Goal: Task Accomplishment & Management: Manage account settings

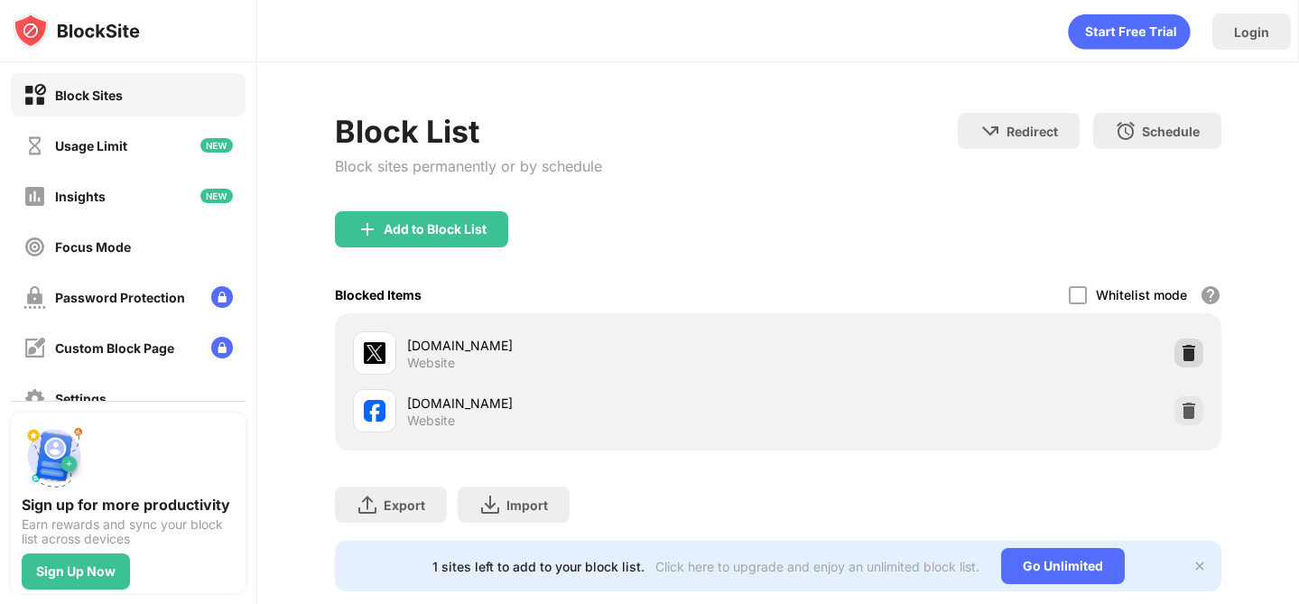
click at [1189, 339] on div at bounding box center [1188, 353] width 29 height 29
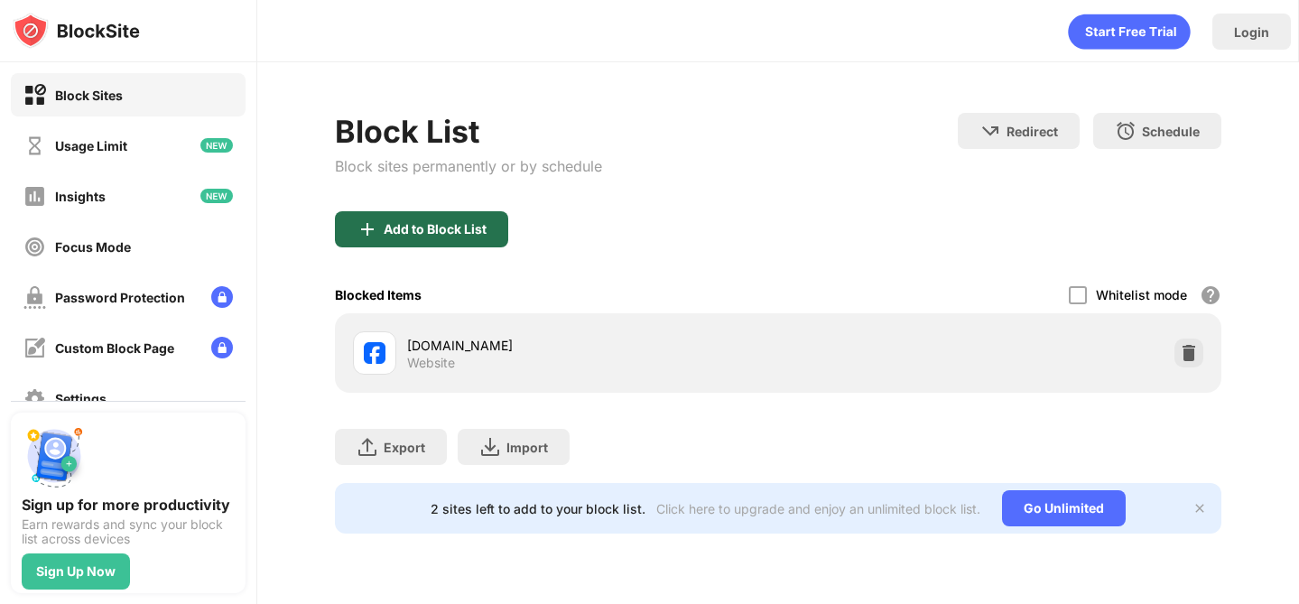
click at [414, 216] on div "Add to Block List" at bounding box center [421, 229] width 173 height 36
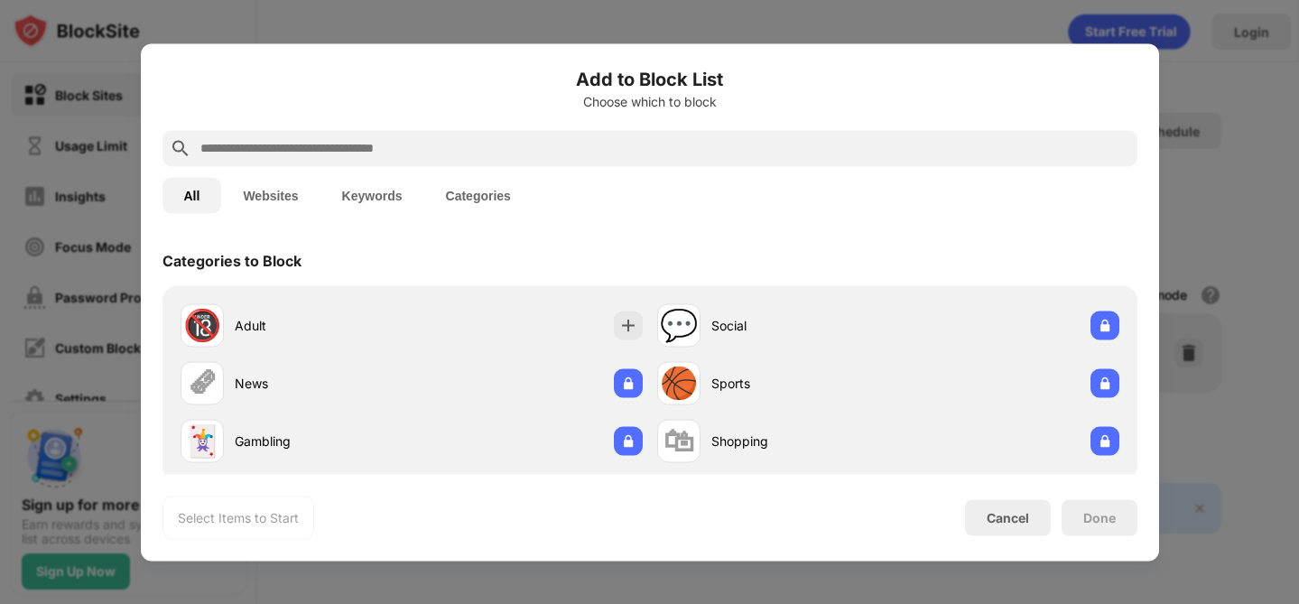
click at [446, 134] on div at bounding box center [649, 148] width 975 height 36
click at [450, 148] on input "text" at bounding box center [665, 148] width 932 height 22
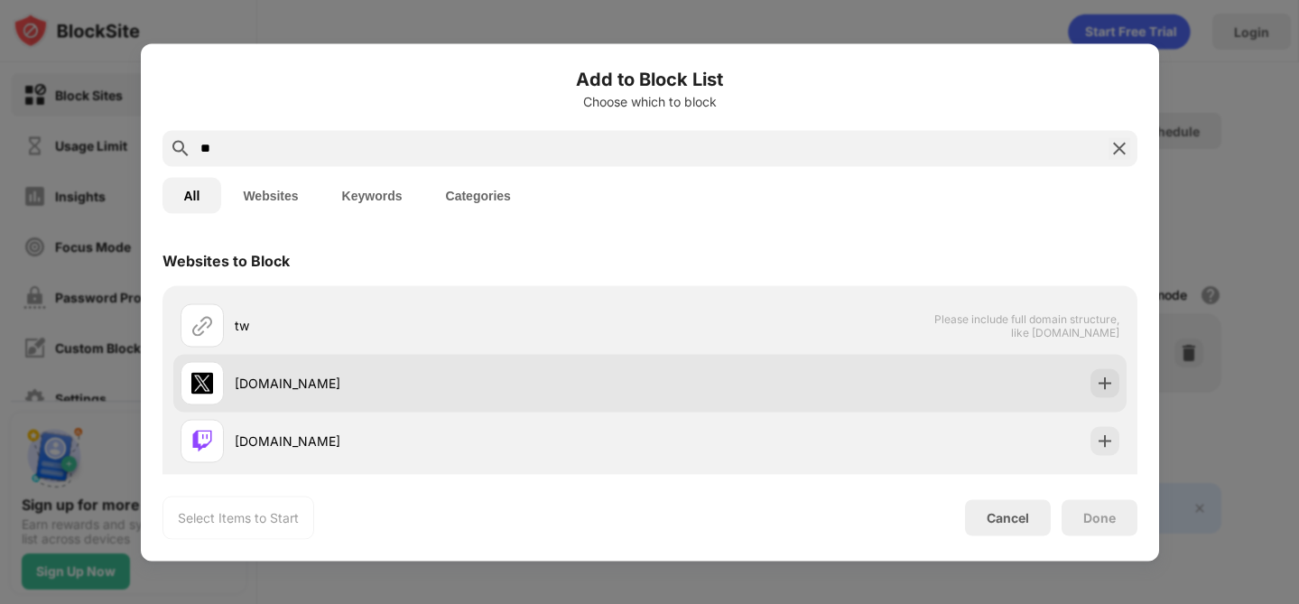
type input "**"
click at [578, 394] on div "[DOMAIN_NAME]" at bounding box center [415, 382] width 469 height 43
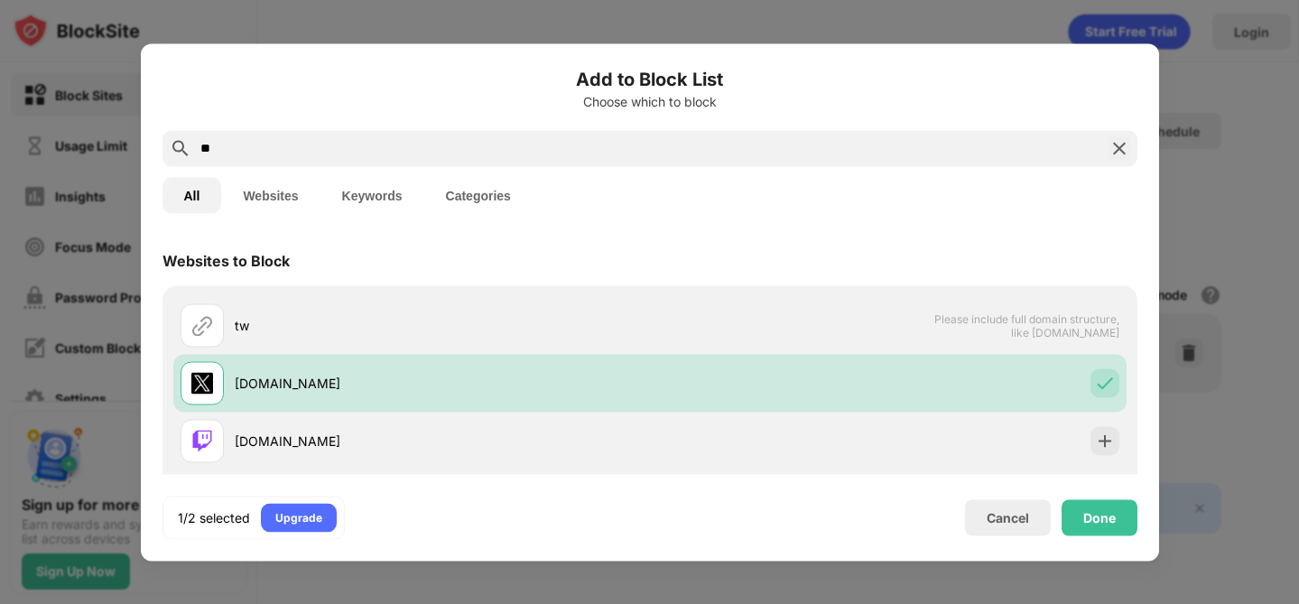
click at [1118, 154] on img at bounding box center [1119, 148] width 22 height 22
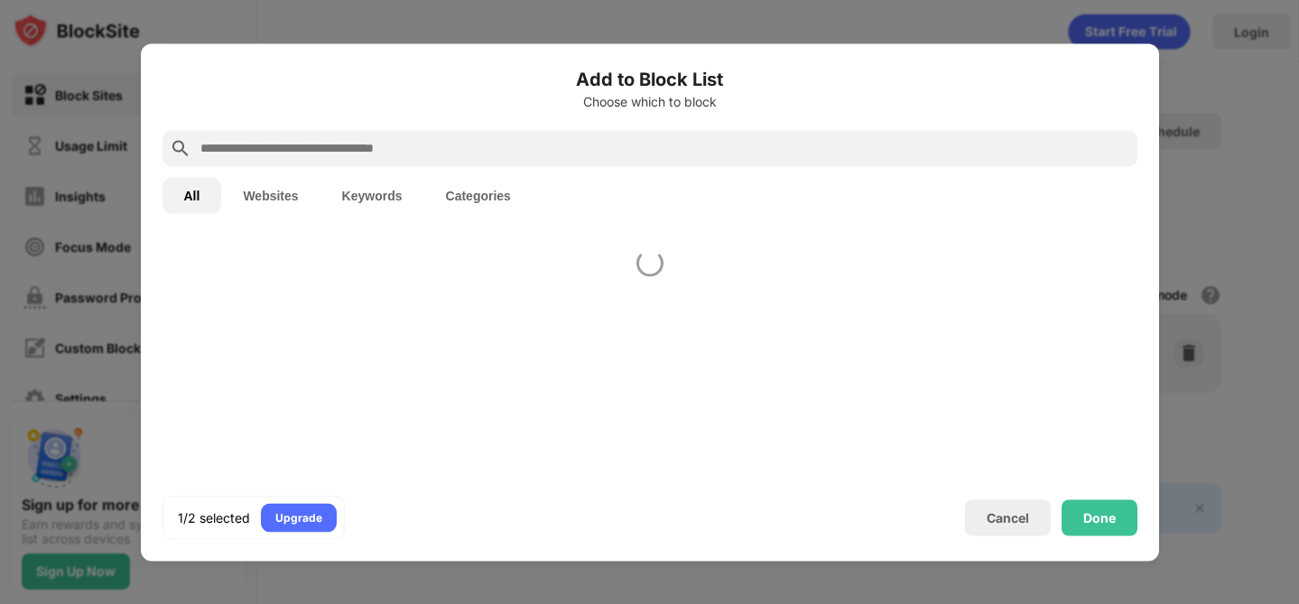
click at [1037, 131] on div at bounding box center [649, 148] width 975 height 36
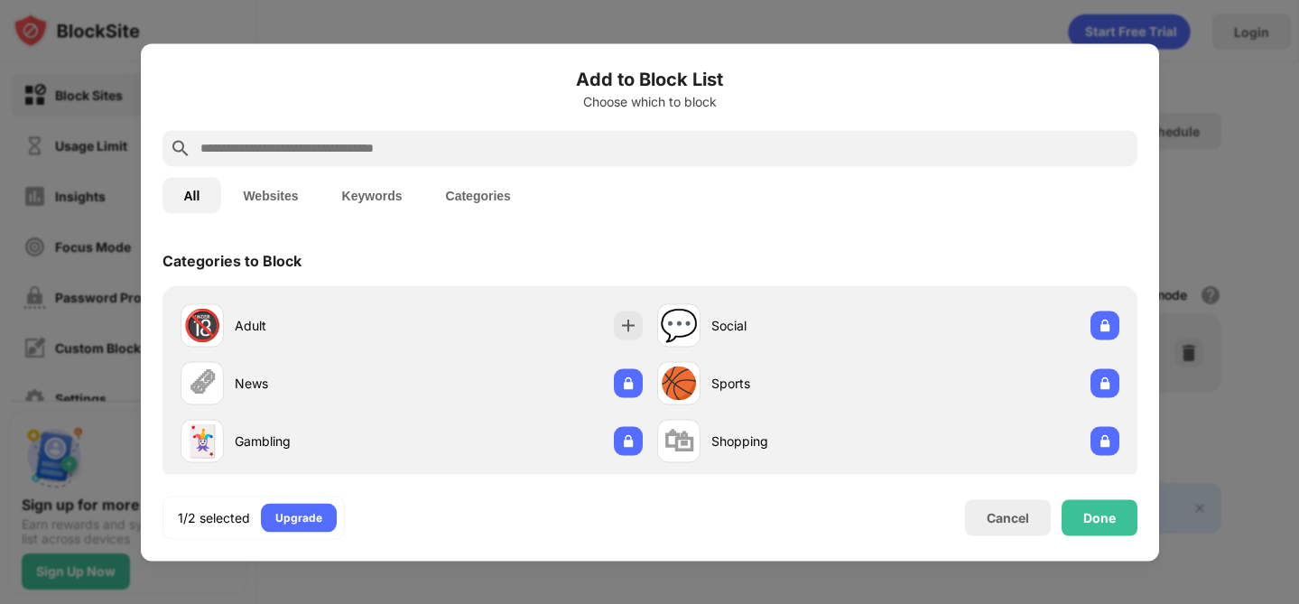
click at [1028, 151] on input "text" at bounding box center [665, 148] width 932 height 22
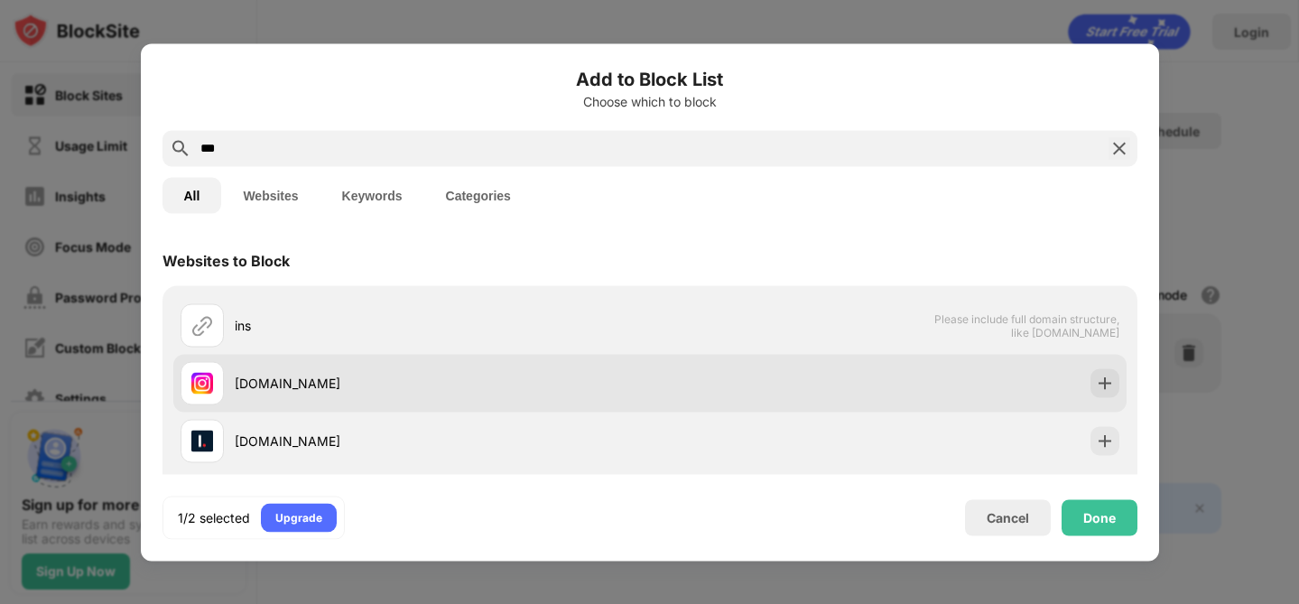
type input "***"
click at [999, 380] on div "[DOMAIN_NAME]" at bounding box center [649, 383] width 953 height 58
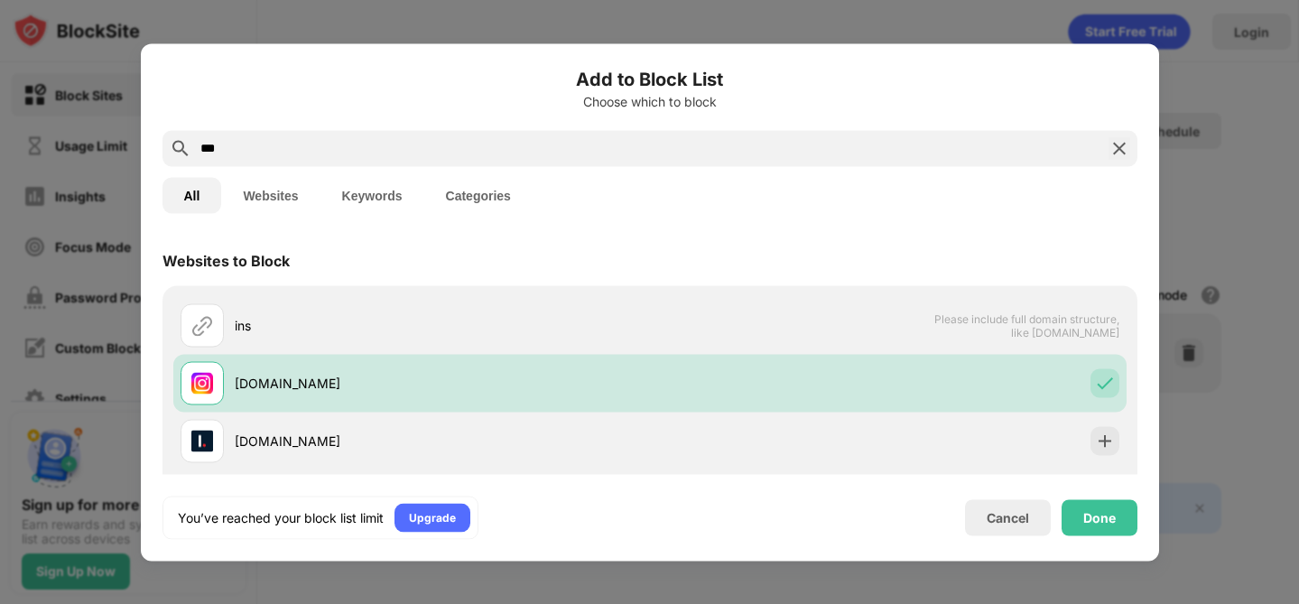
click at [1089, 499] on div "Done" at bounding box center [1100, 517] width 76 height 36
